Goal: Transaction & Acquisition: Purchase product/service

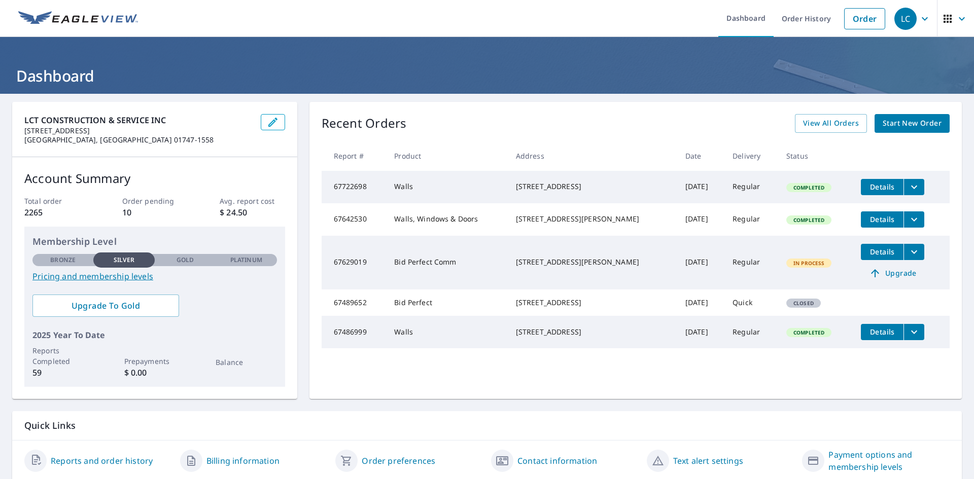
click at [904, 123] on span "Start New Order" at bounding box center [912, 123] width 59 height 13
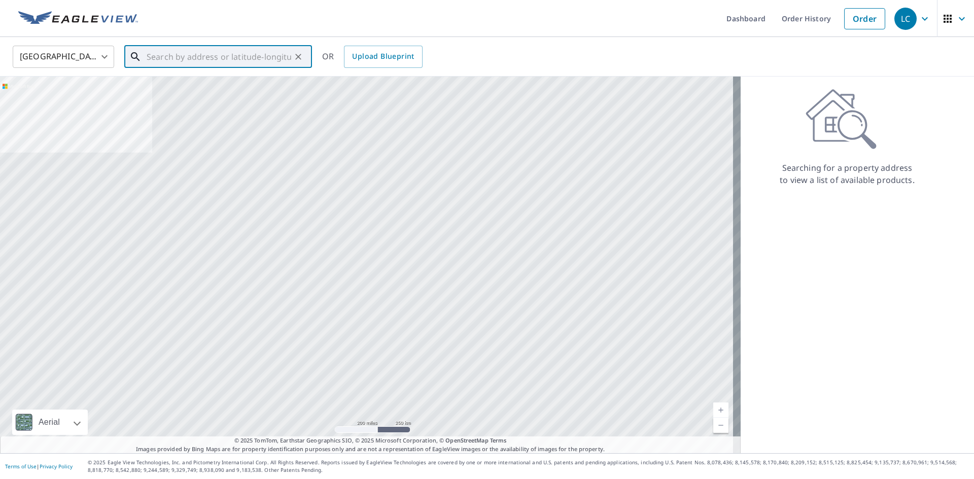
click at [214, 61] on input "text" at bounding box center [219, 57] width 145 height 28
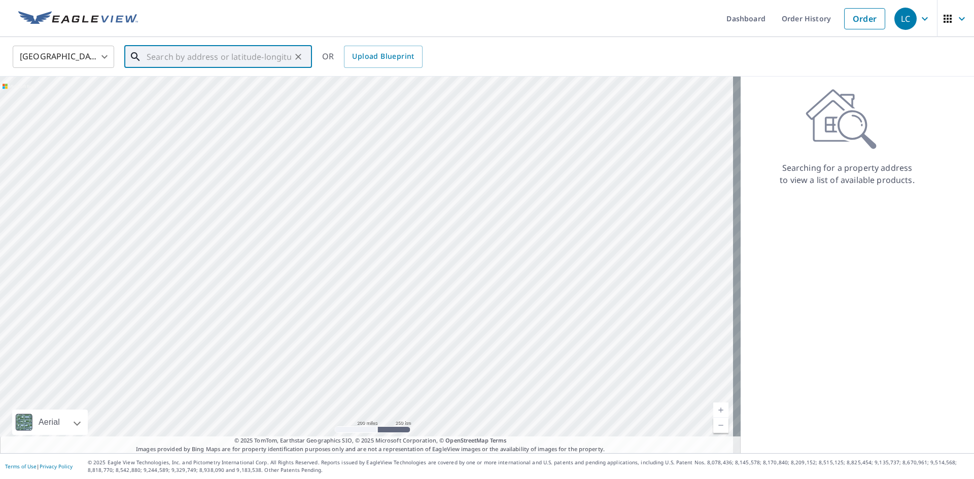
paste input "[STREET_ADDRESS]"
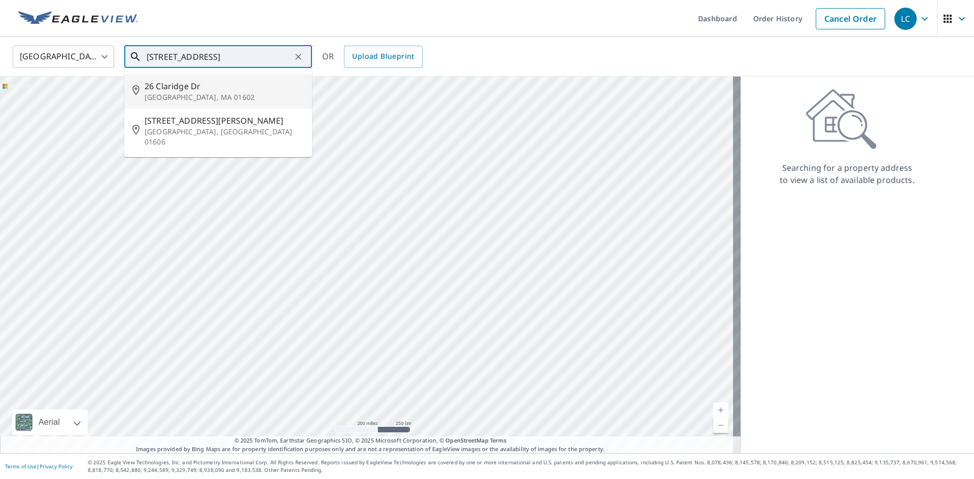
drag, startPoint x: 197, startPoint y: 56, endPoint x: 95, endPoint y: 50, distance: 102.6
click at [95, 50] on div "[GEOGRAPHIC_DATA] [GEOGRAPHIC_DATA] ​ [STREET_ADDRESS] ​ [STREET_ADDRESS][PERSO…" at bounding box center [483, 57] width 957 height 24
click at [186, 89] on span "26 Claridge Dr" at bounding box center [224, 86] width 159 height 12
type input "[STREET_ADDRESS][PERSON_NAME]"
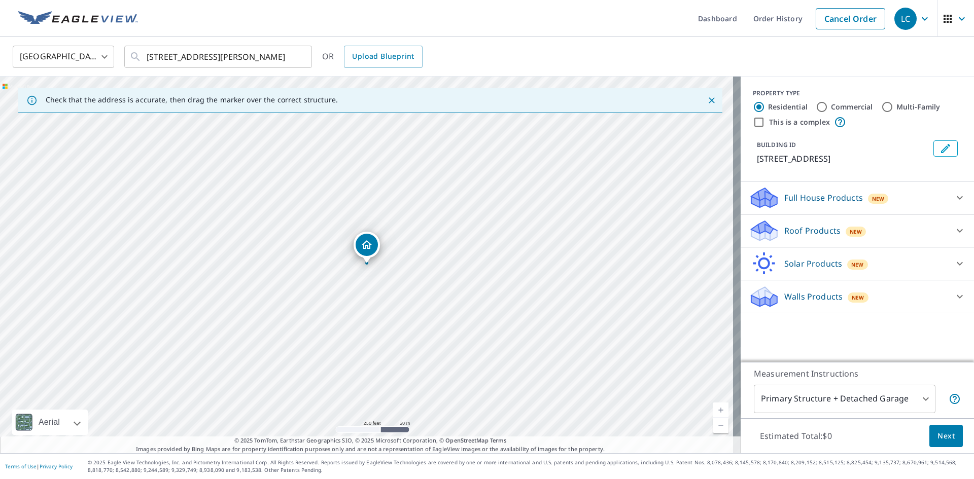
click at [812, 298] on p "Walls Products" at bounding box center [813, 297] width 58 height 12
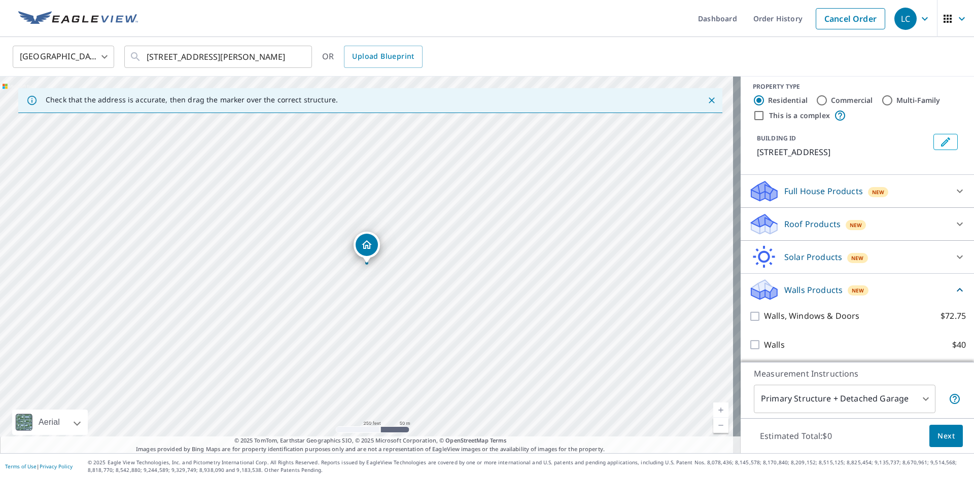
scroll to position [8, 0]
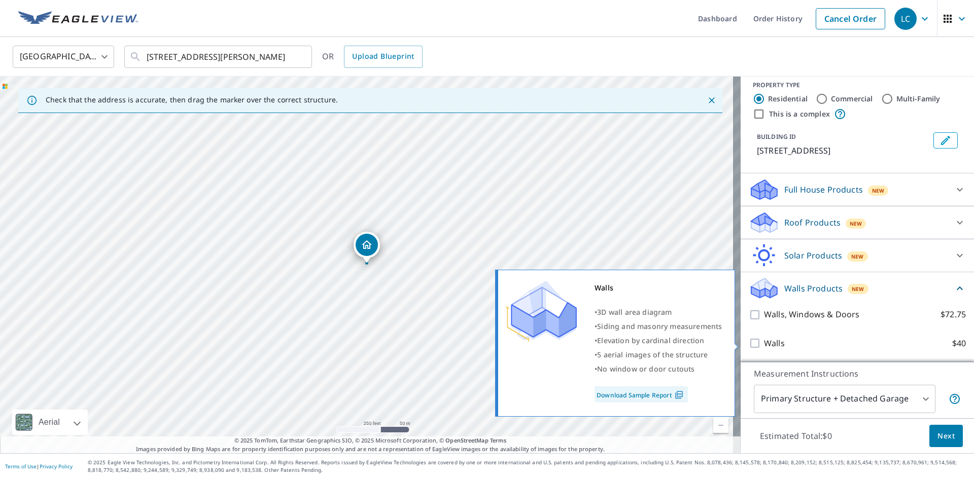
click at [749, 339] on input "Walls $40" at bounding box center [756, 343] width 15 height 12
checkbox input "true"
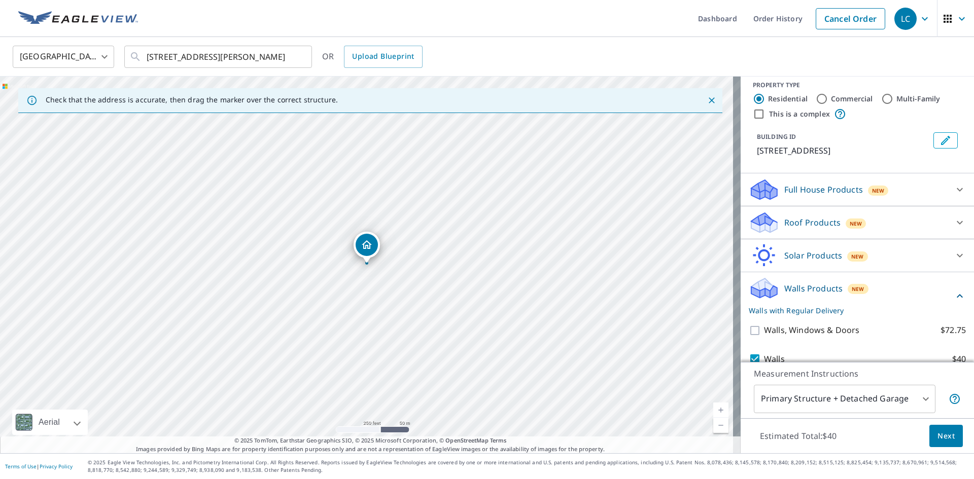
scroll to position [46, 0]
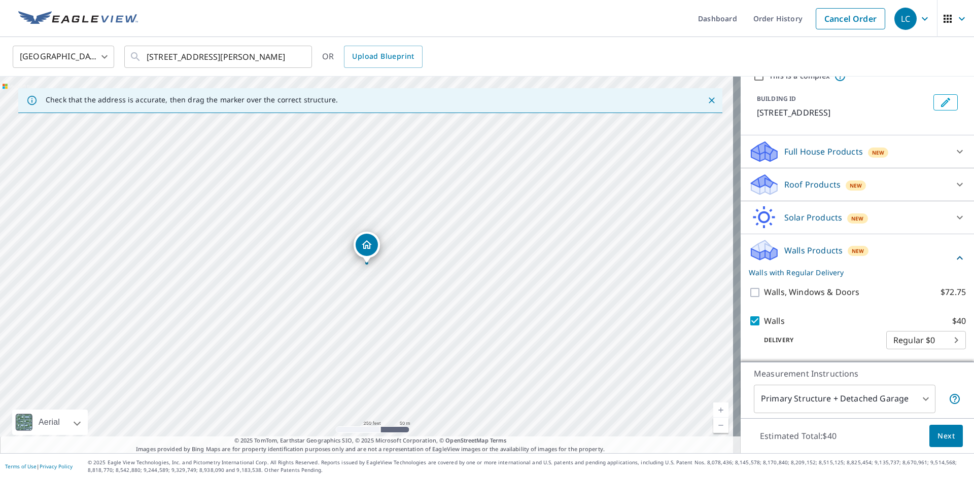
click at [938, 438] on span "Next" at bounding box center [946, 436] width 17 height 13
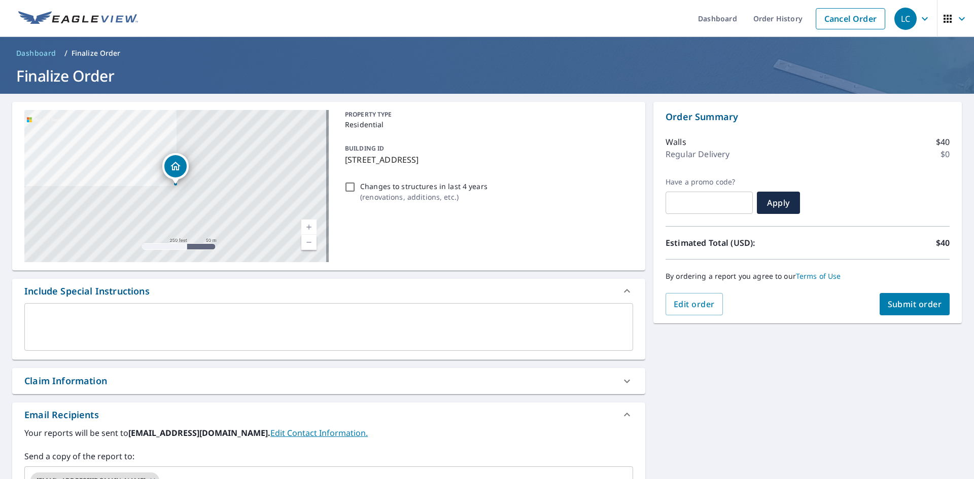
click at [74, 334] on textarea at bounding box center [328, 327] width 595 height 29
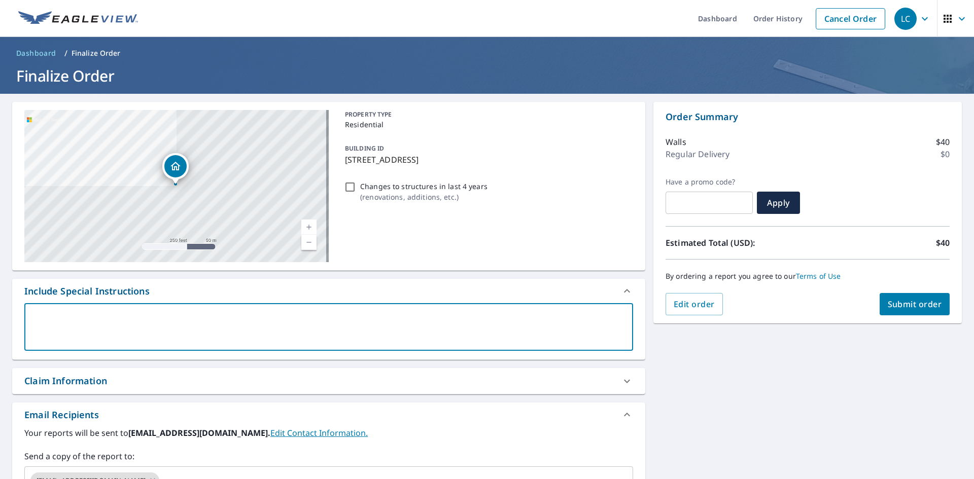
type textarea "p"
type textarea "x"
checkbox input "true"
type textarea "pl"
type textarea "x"
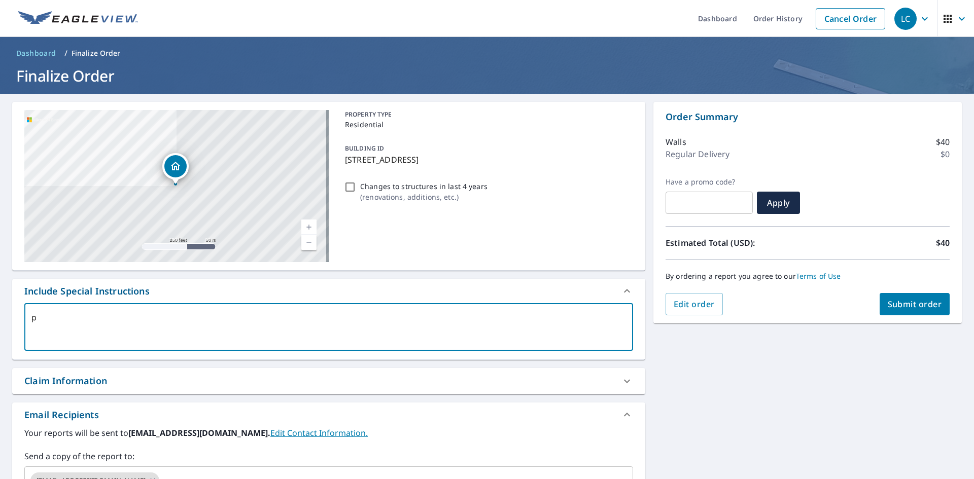
checkbox input "true"
type textarea "ple"
type textarea "x"
checkbox input "true"
type textarea "plea"
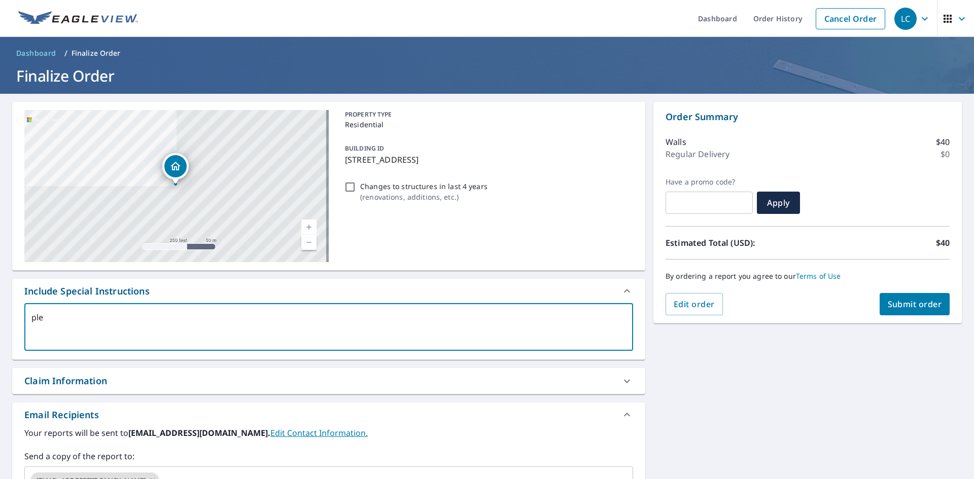
type textarea "x"
checkbox input "true"
type textarea "pleas"
type textarea "x"
checkbox input "true"
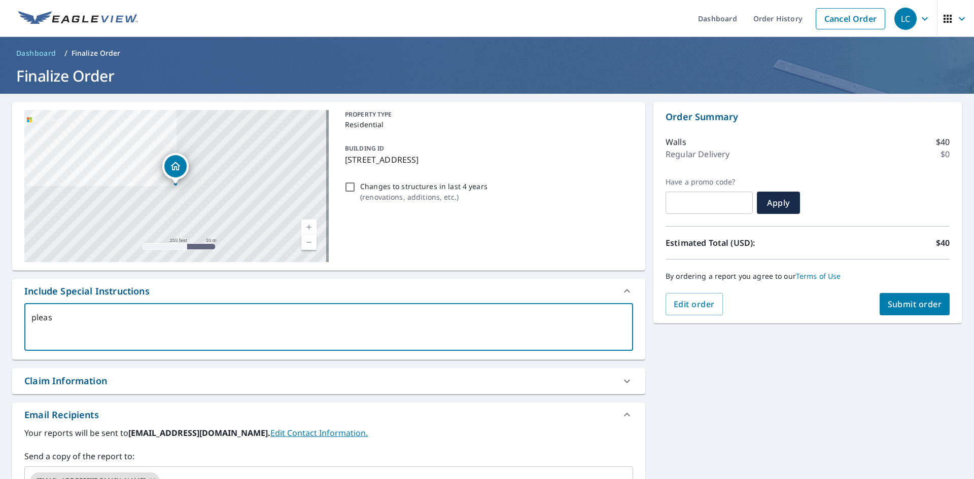
type textarea "please"
type textarea "x"
checkbox input "true"
type textarea "please"
type textarea "x"
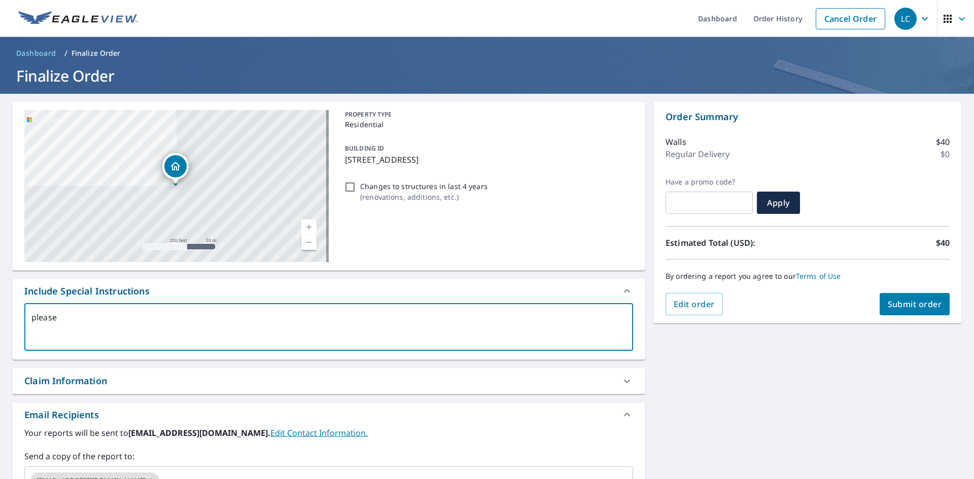
checkbox input "true"
type textarea "please e"
type textarea "x"
checkbox input "true"
type textarea "please ex"
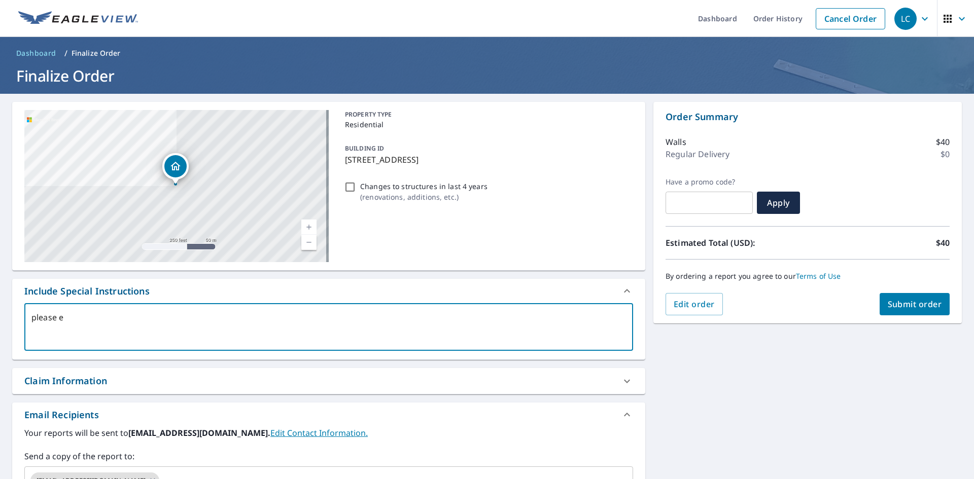
type textarea "x"
checkbox input "true"
type textarea "please exp"
type textarea "x"
checkbox input "true"
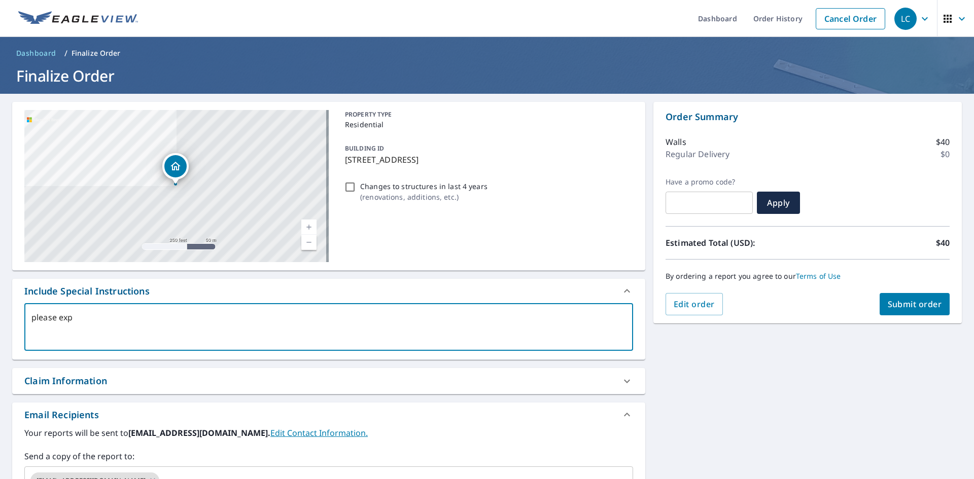
type textarea "please expe"
type textarea "x"
checkbox input "true"
type textarea "please exped"
type textarea "x"
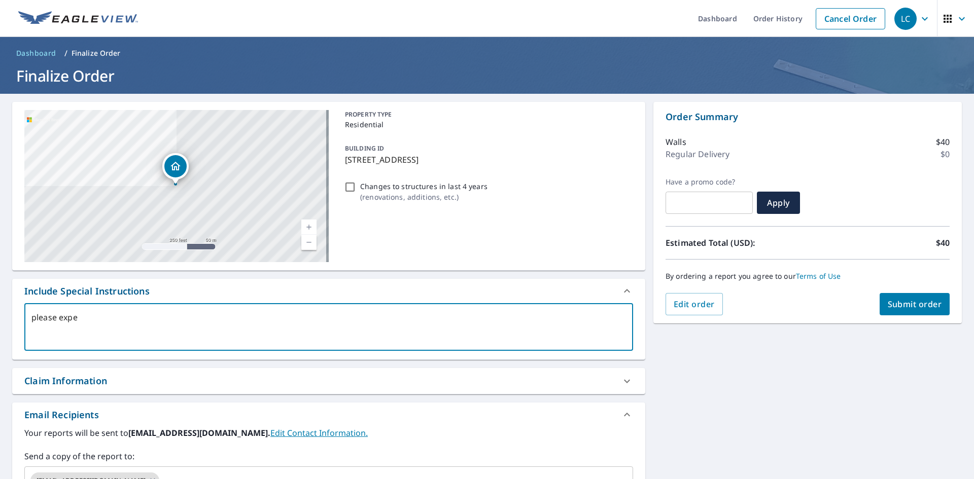
checkbox input "true"
type textarea "please expedi"
type textarea "x"
checkbox input "true"
type textarea "please expedit"
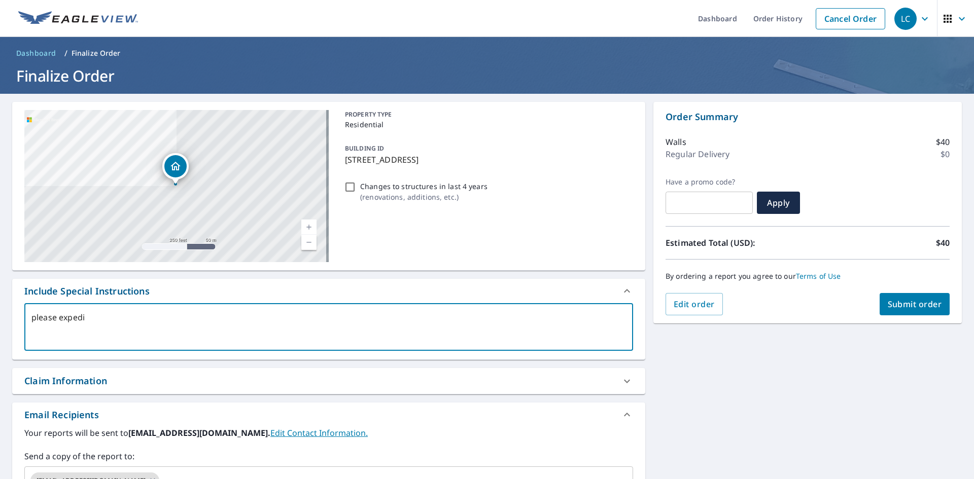
type textarea "x"
checkbox input "true"
type textarea "please expedite"
type textarea "x"
checkbox input "true"
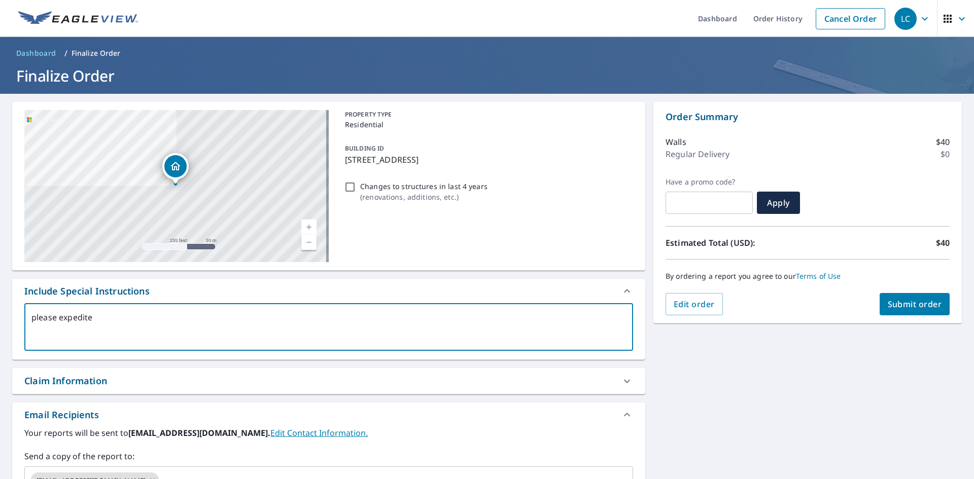
type textarea "please expedite"
type textarea "x"
checkbox input "true"
type textarea "please expedite i"
type textarea "x"
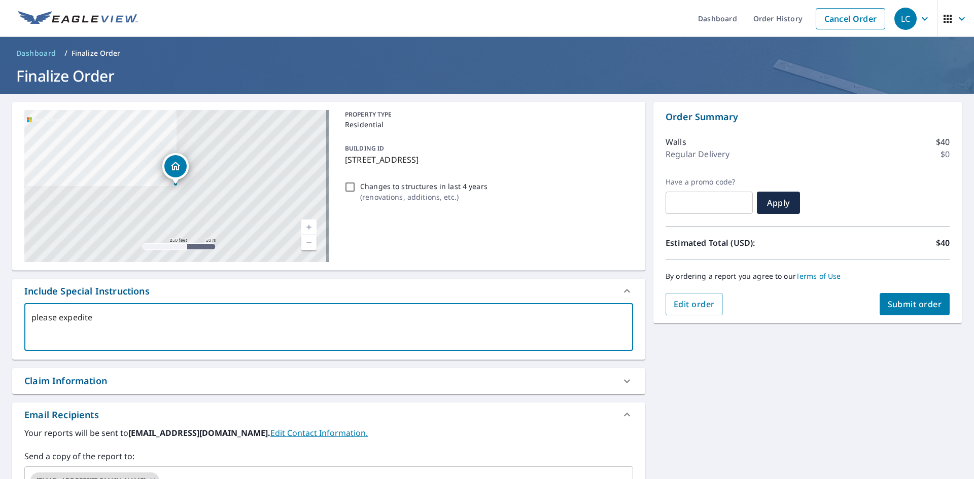
checkbox input "true"
type textarea "please expedite if"
type textarea "x"
checkbox input "true"
type textarea "please expedite if"
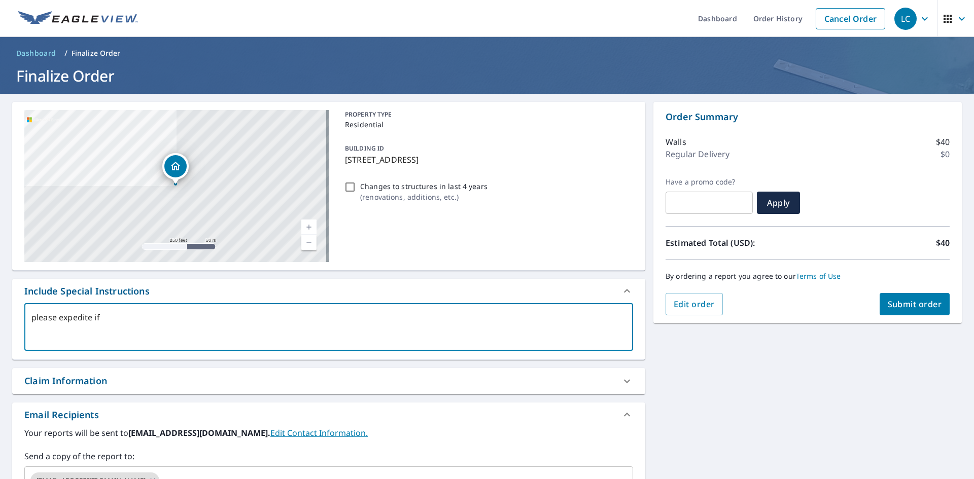
type textarea "x"
checkbox input "true"
type textarea "please expedite if p"
type textarea "x"
checkbox input "true"
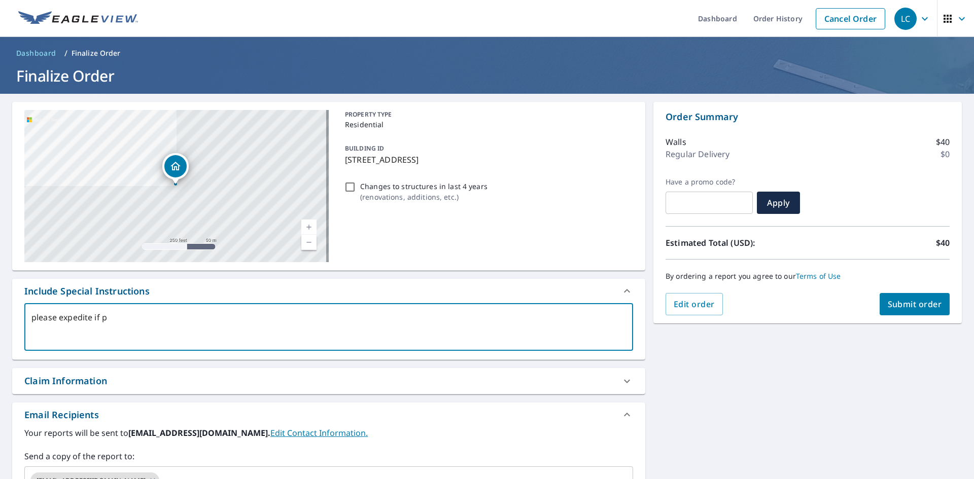
type textarea "please expedite if po"
type textarea "x"
checkbox input "true"
type textarea "please expedite if pos"
type textarea "x"
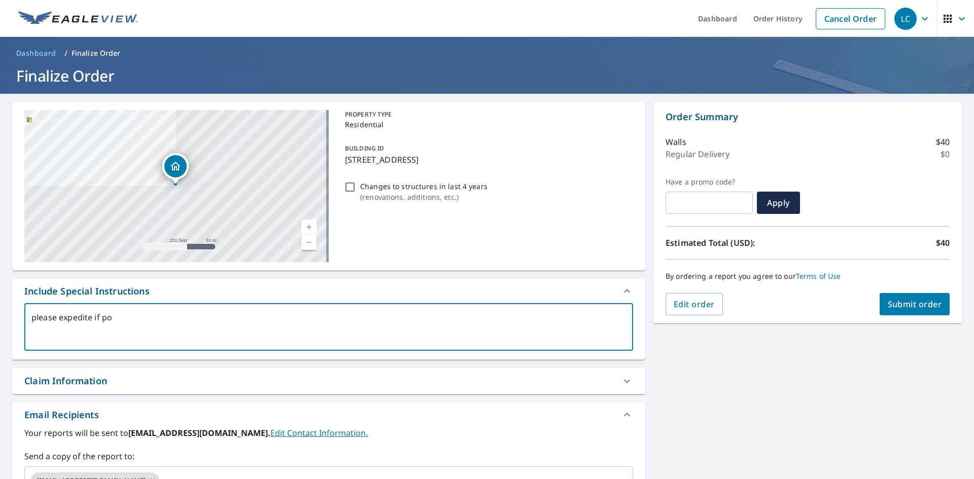
checkbox input "true"
type textarea "please expedite if poss"
type textarea "x"
checkbox input "true"
type textarea "please expedite if possi"
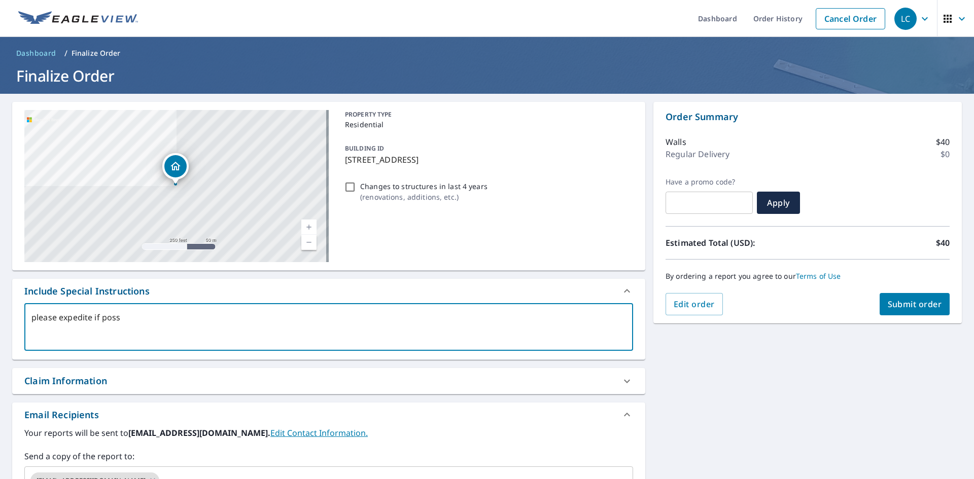
type textarea "x"
checkbox input "true"
type textarea "please expedite if possib"
type textarea "x"
checkbox input "true"
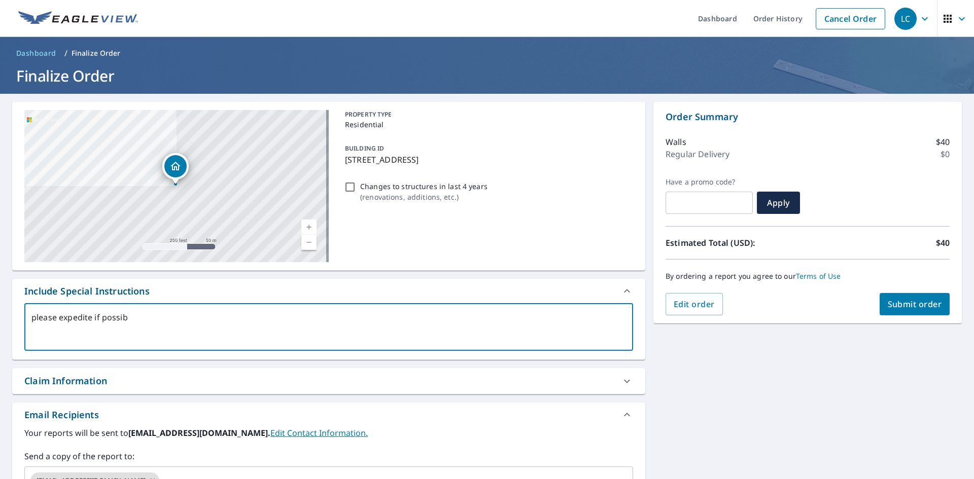
type textarea "please expedite if possibl"
type textarea "x"
checkbox input "true"
type textarea "please expedite if possible"
type textarea "x"
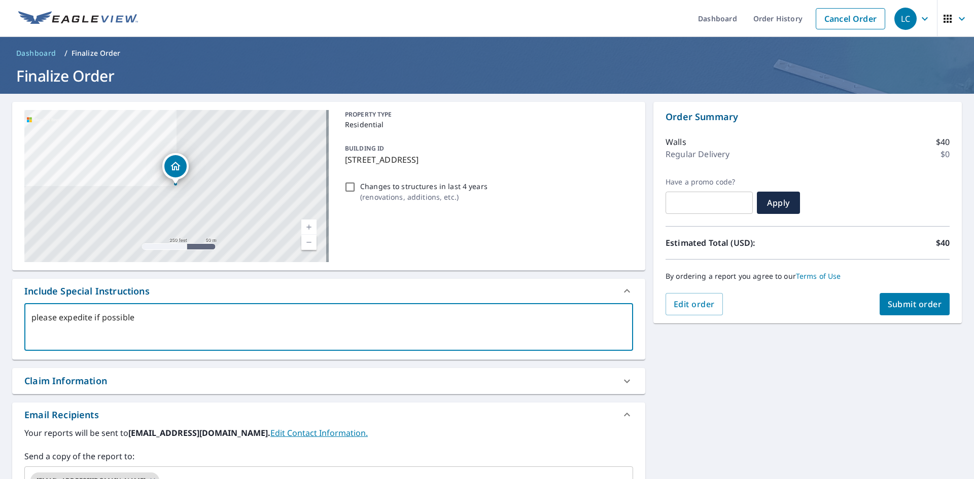
checkbox input "true"
type textarea "please expedite if possible"
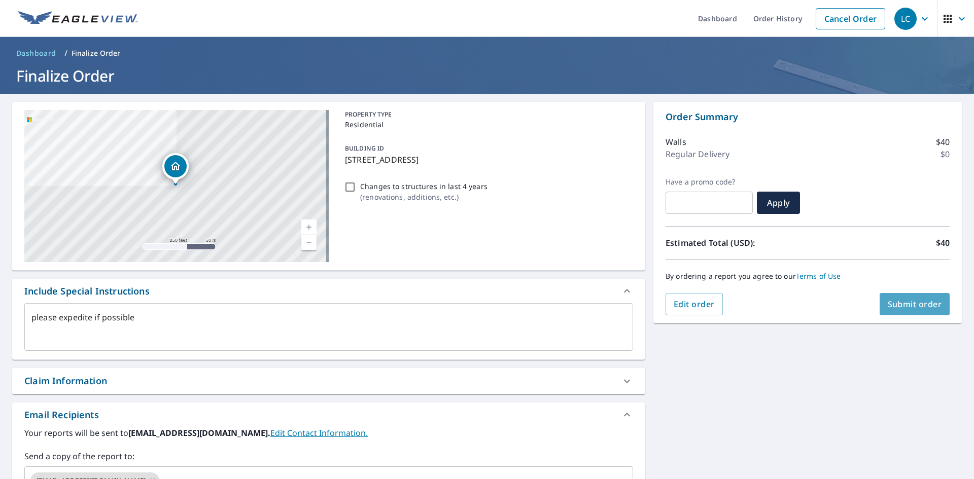
click at [912, 308] on span "Submit order" at bounding box center [915, 304] width 54 height 11
type textarea "x"
checkbox input "true"
